Goal: Task Accomplishment & Management: Manage account settings

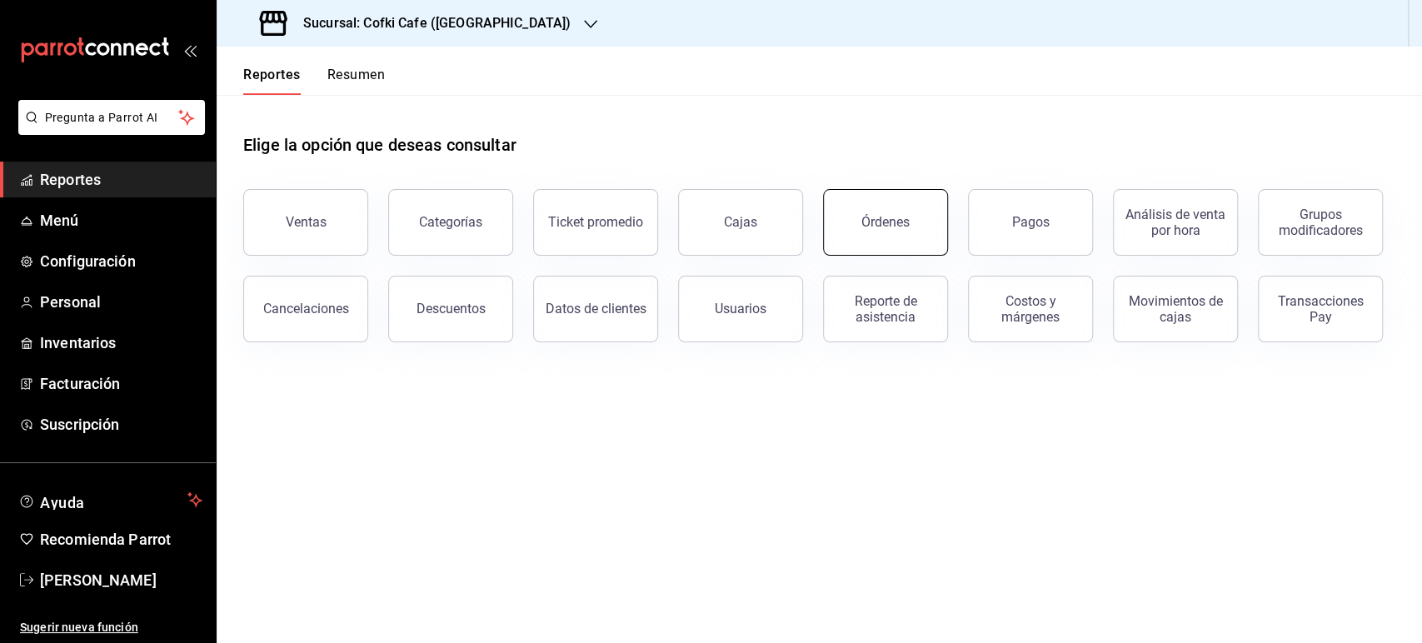
click at [887, 222] on div "Órdenes" at bounding box center [886, 222] width 48 height 16
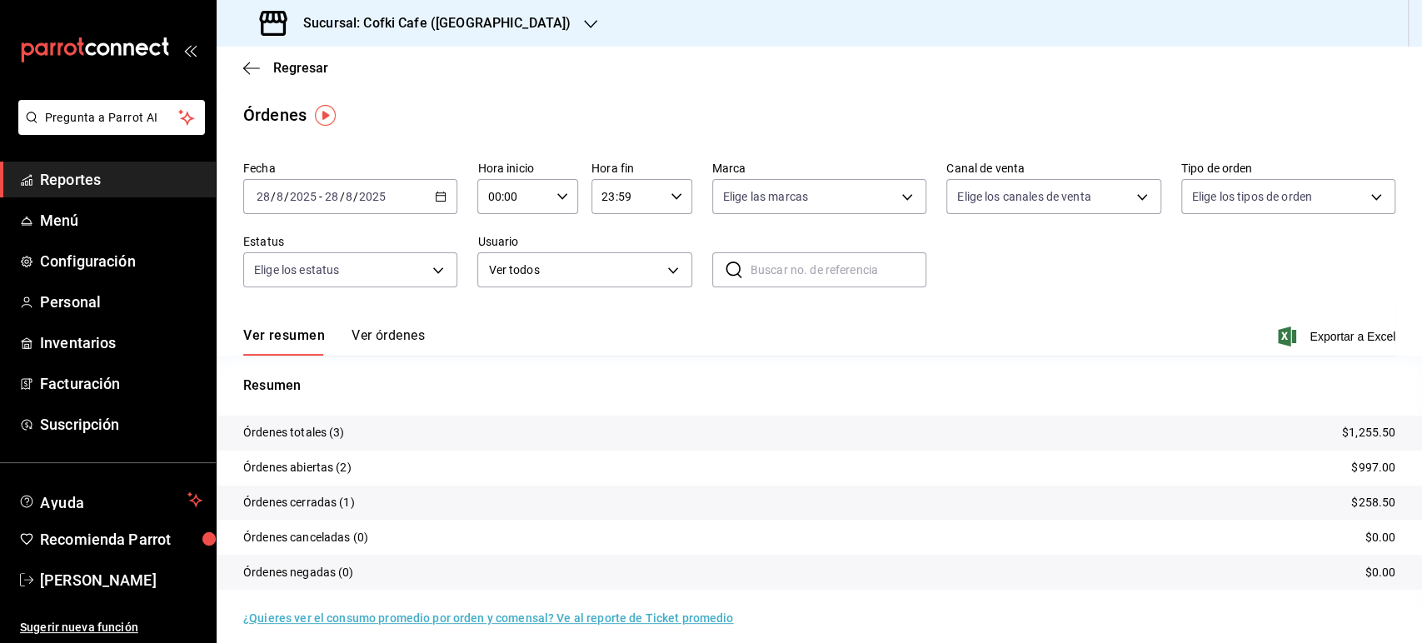
click at [443, 29] on h3 "Sucursal: Cofki Cafe ([GEOGRAPHIC_DATA])" at bounding box center [430, 23] width 281 height 20
click at [365, 80] on span "Cofki Kid-Friendly Café (MTY)" at bounding box center [307, 71] width 154 height 17
click at [381, 330] on button "Ver órdenes" at bounding box center [388, 341] width 73 height 28
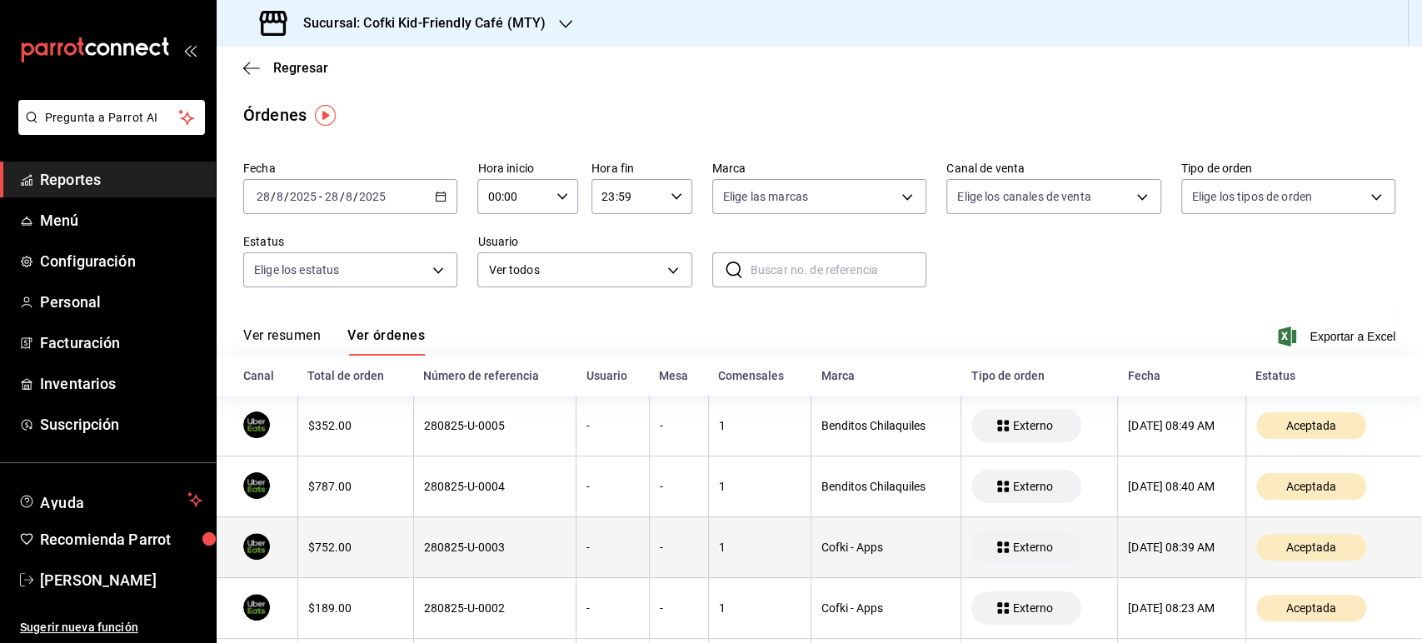
scroll to position [90, 0]
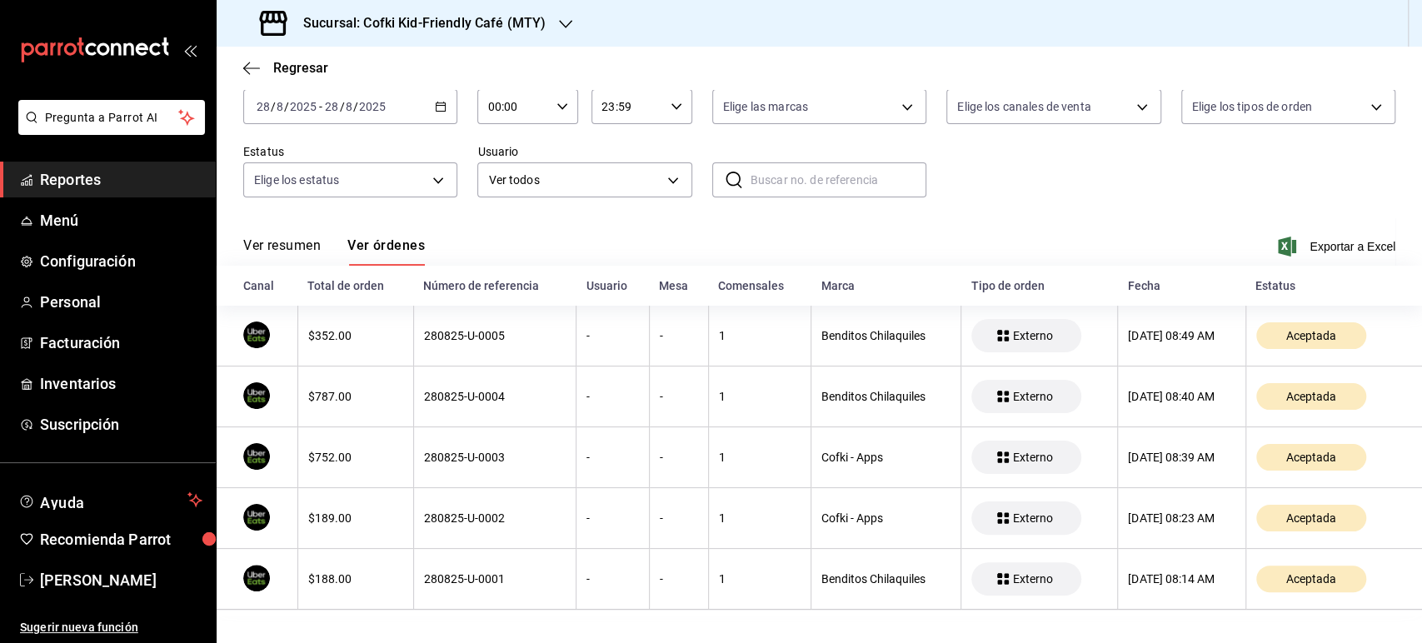
click at [513, 27] on h3 "Sucursal: Cofki Kid-Friendly Café (MTY)" at bounding box center [418, 23] width 256 height 20
click at [324, 524] on div at bounding box center [711, 321] width 1422 height 643
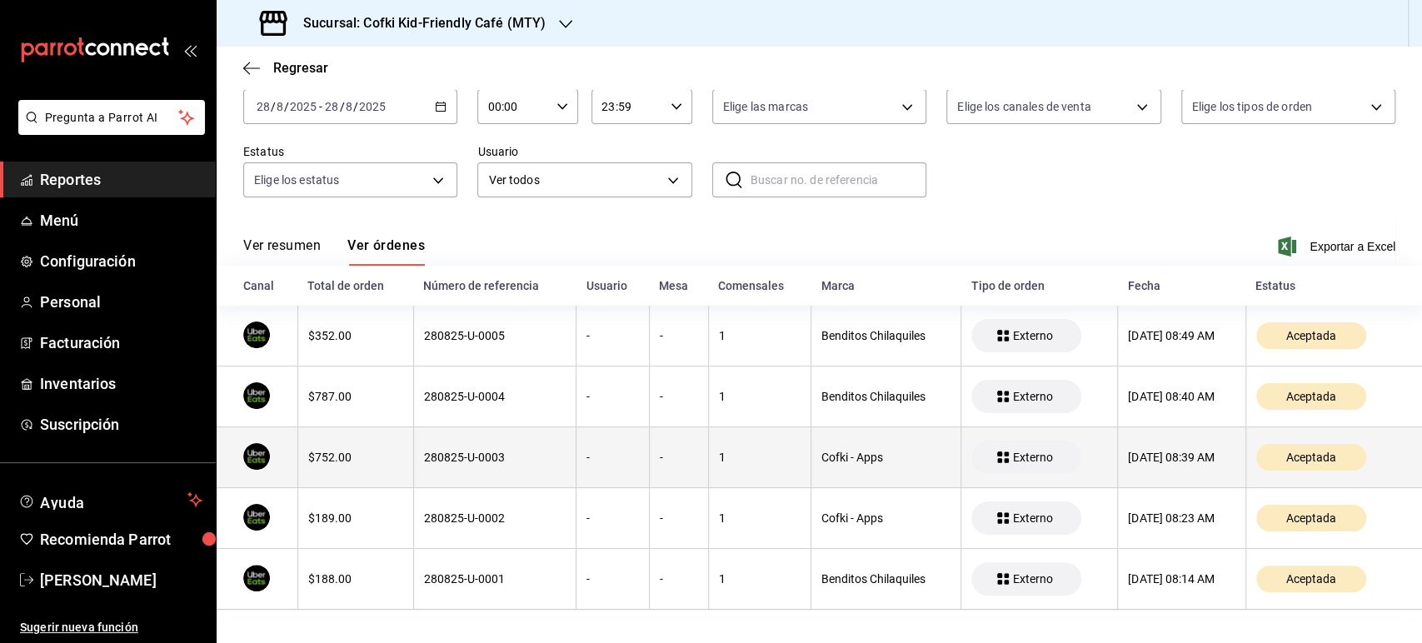
click at [319, 460] on div "$752.00" at bounding box center [355, 457] width 95 height 13
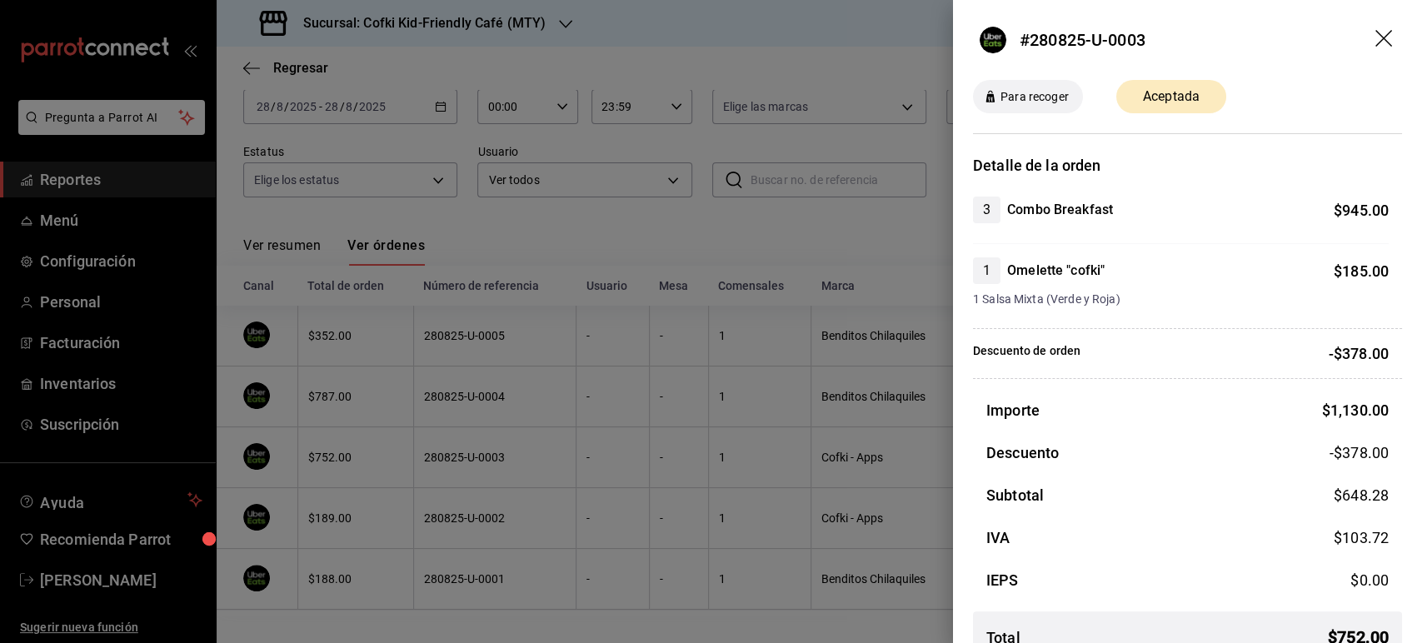
click at [1376, 42] on icon "drag" at bounding box center [1386, 40] width 20 height 20
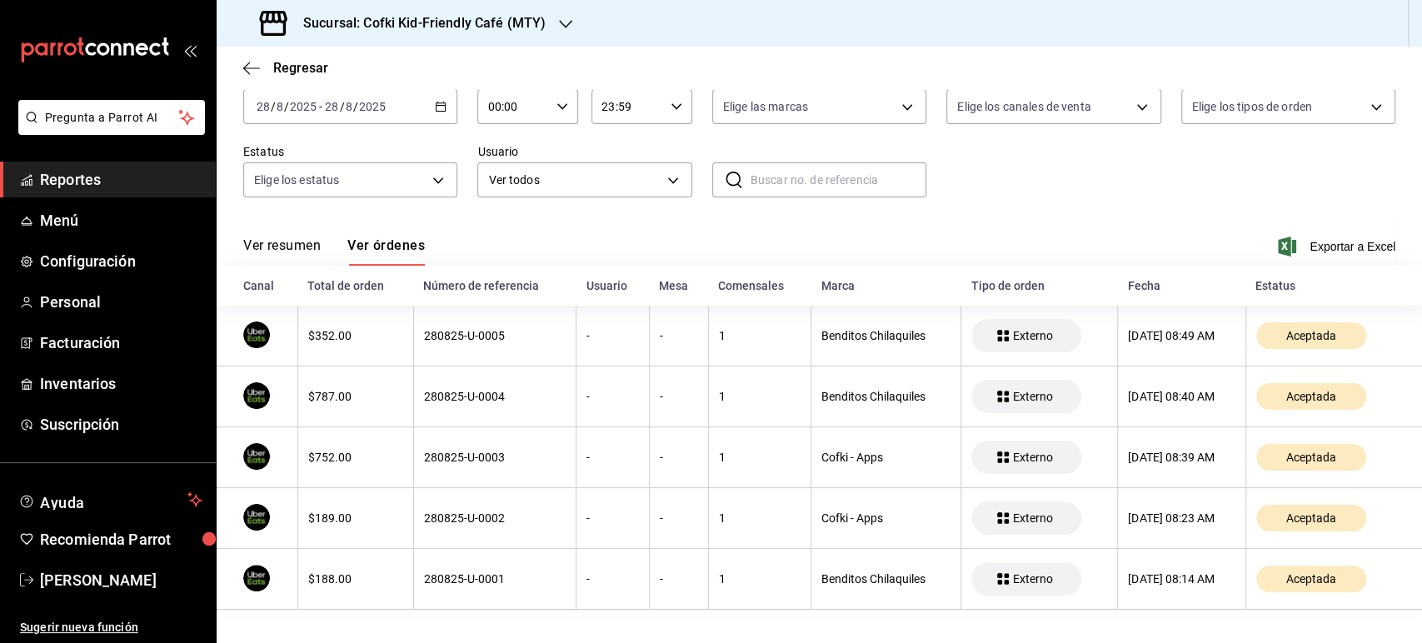
click at [504, 32] on h3 "Sucursal: Cofki Kid-Friendly Café (MTY)" at bounding box center [418, 23] width 256 height 20
click at [342, 111] on span "Cofki Cafe ([GEOGRAPHIC_DATA])" at bounding box center [320, 109] width 180 height 17
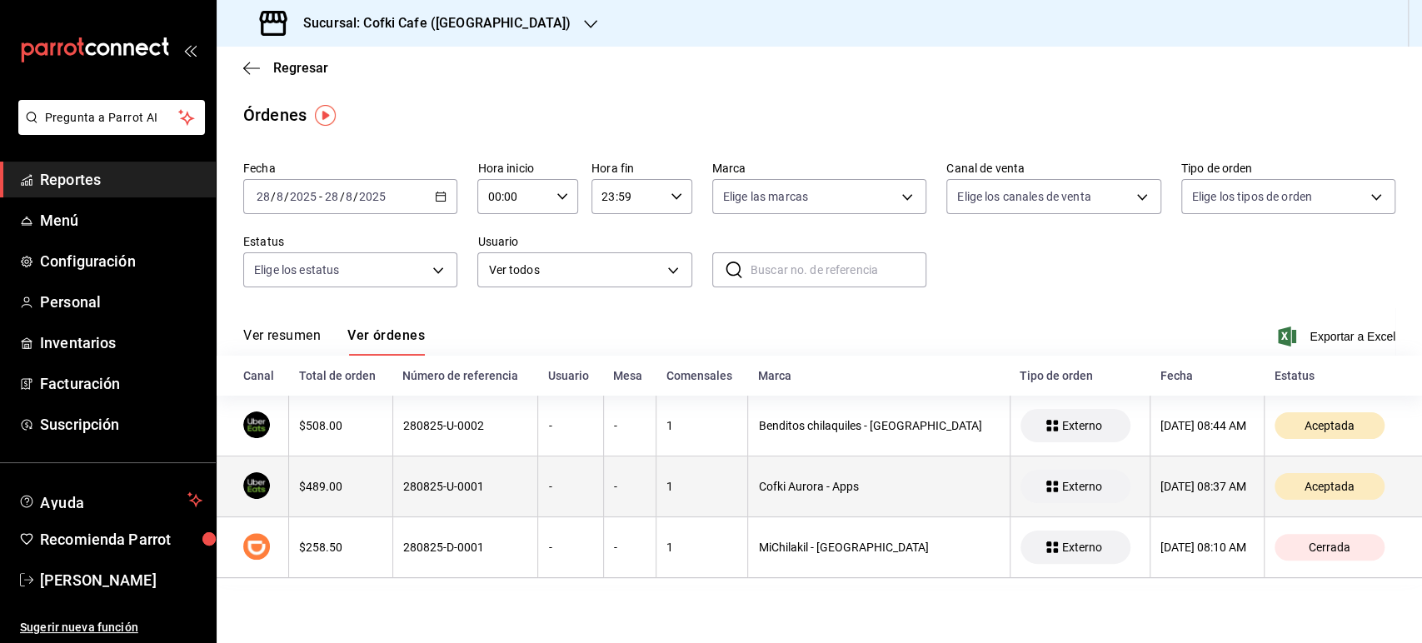
click at [358, 475] on th "$489.00" at bounding box center [340, 487] width 103 height 61
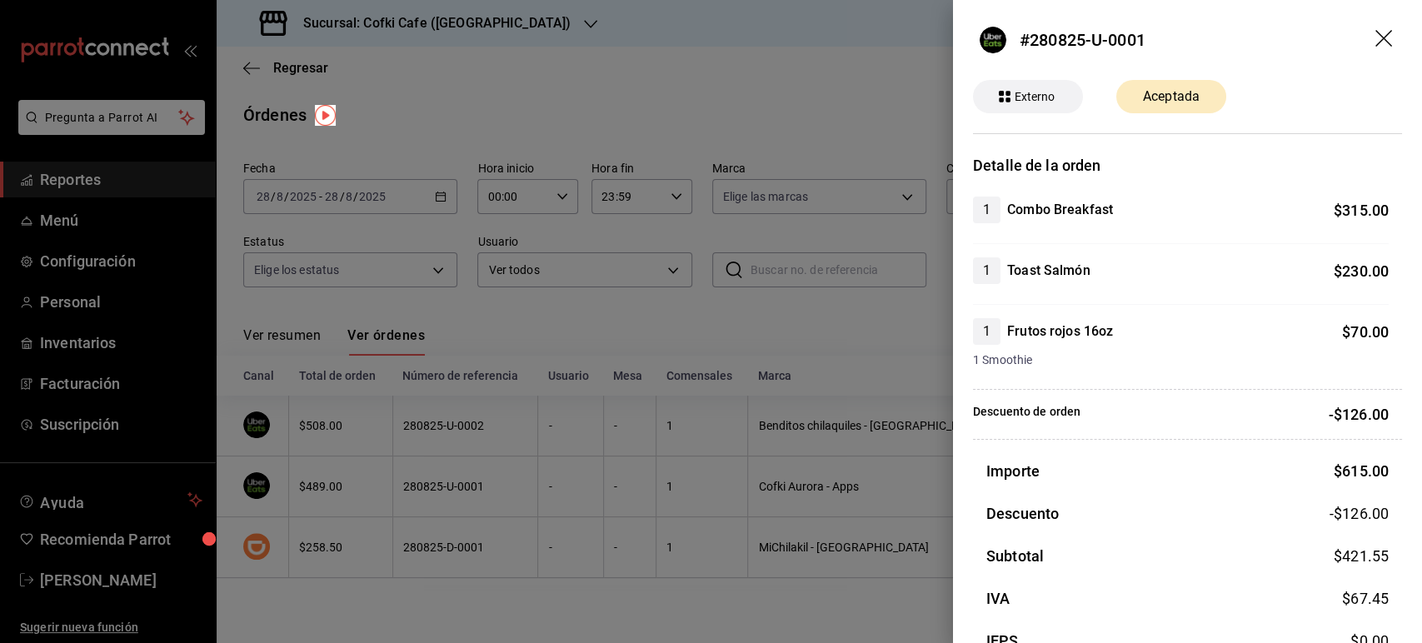
click at [1376, 42] on icon "drag" at bounding box center [1384, 38] width 17 height 17
